Goal: Find contact information: Find contact information

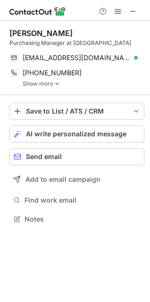
scroll to position [212, 150]
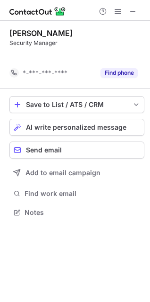
scroll to position [5, 5]
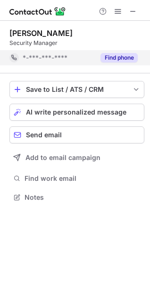
click at [102, 60] on button "Find phone" at bounding box center [119, 57] width 37 height 9
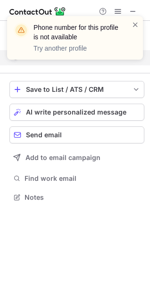
click at [140, 25] on div "Phone number for this profile is not available Try another profile" at bounding box center [75, 38] width 136 height 44
click at [135, 23] on span at bounding box center [136, 24] width 8 height 9
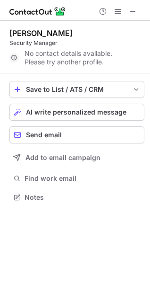
click at [131, 10] on div "Phone number for this profile is not available Try another profile" at bounding box center [75, 42] width 151 height 70
drag, startPoint x: 132, startPoint y: 12, endPoint x: 10, endPoint y: 12, distance: 122.5
click at [131, 11] on span at bounding box center [134, 12] width 8 height 8
